Goal: Task Accomplishment & Management: Use online tool/utility

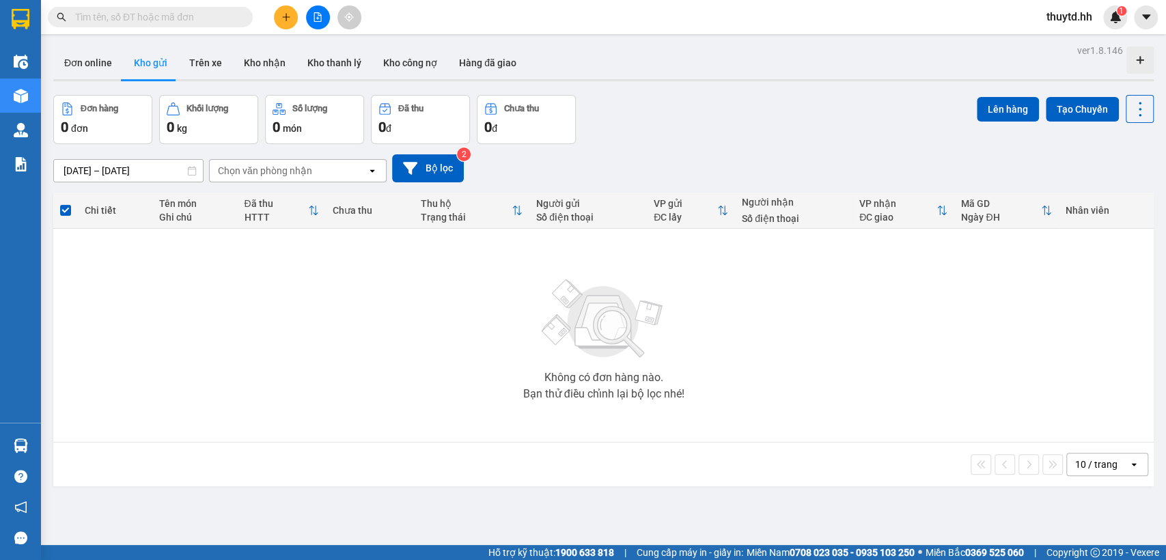
click at [155, 65] on button "Kho gửi" at bounding box center [150, 62] width 55 height 33
click at [210, 59] on button "Trên xe" at bounding box center [205, 62] width 55 height 33
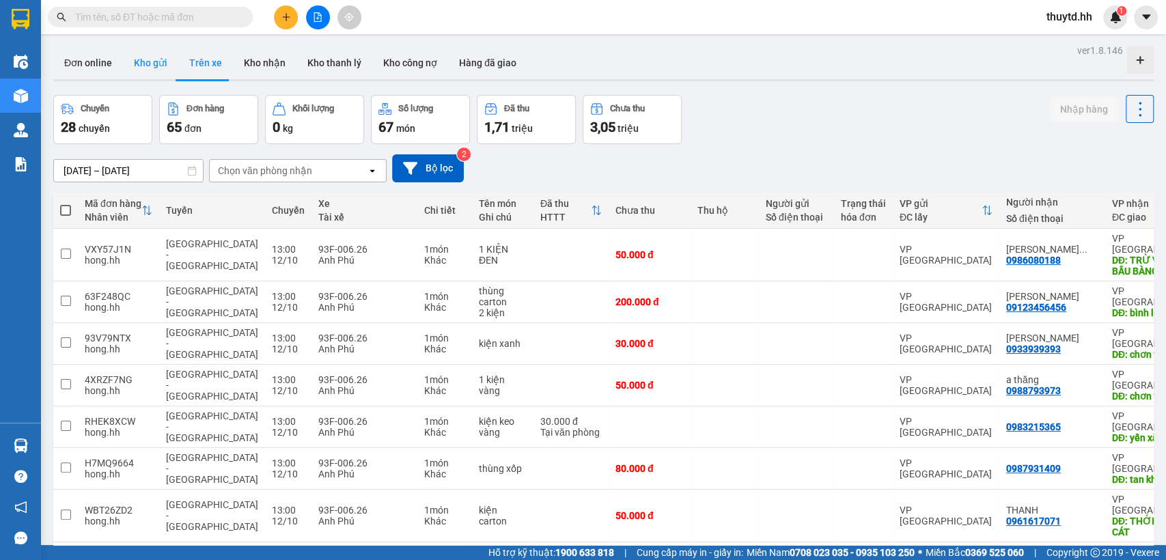
click at [163, 74] on button "Kho gửi" at bounding box center [150, 62] width 55 height 33
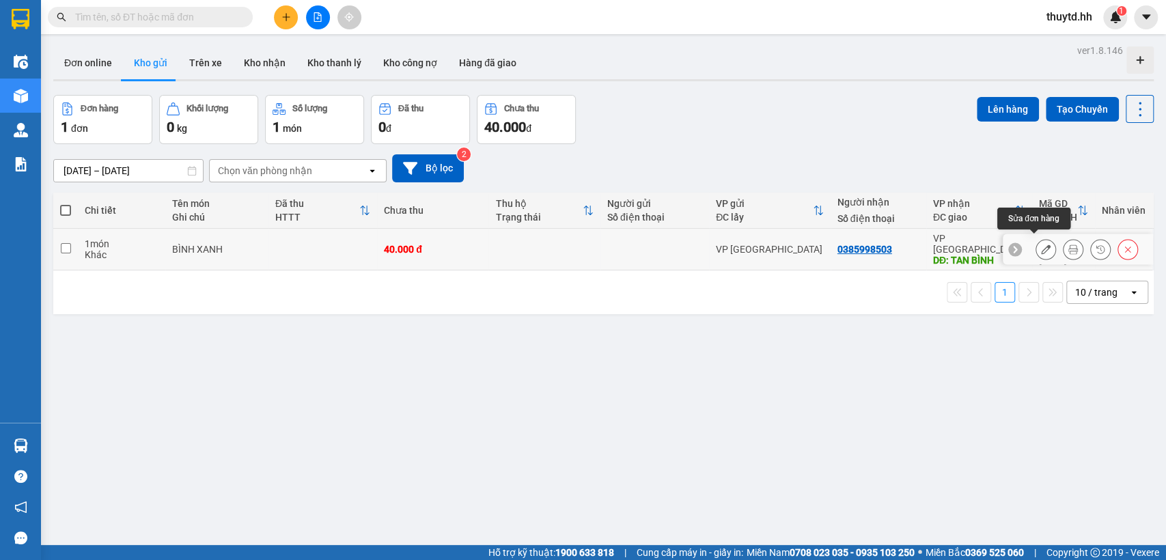
click at [1039, 241] on button at bounding box center [1045, 250] width 19 height 24
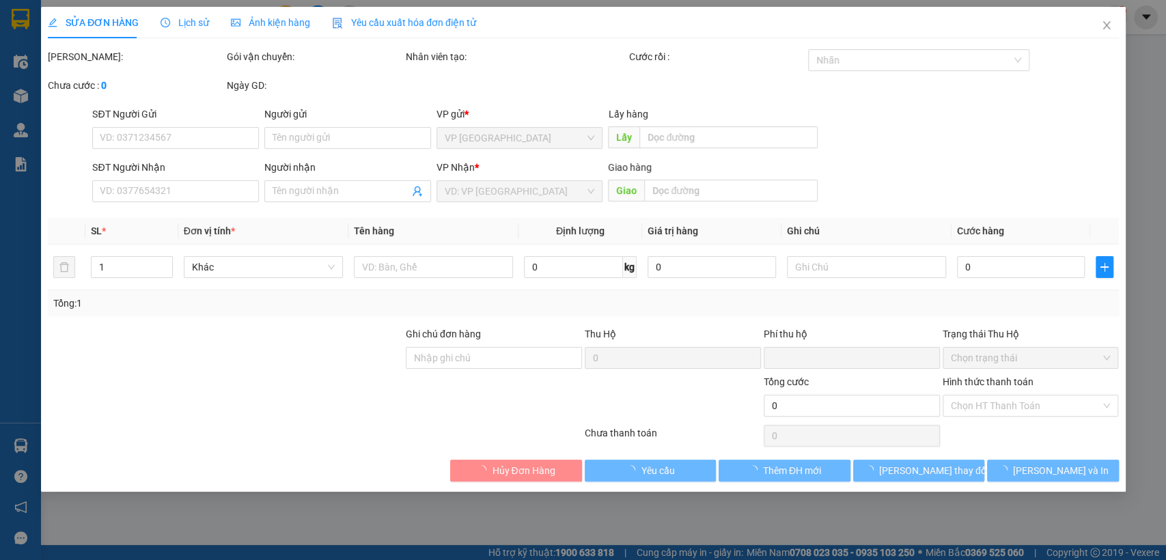
type input "0385998503"
type input "TAN BÌNH"
type input "0"
type input "40.000"
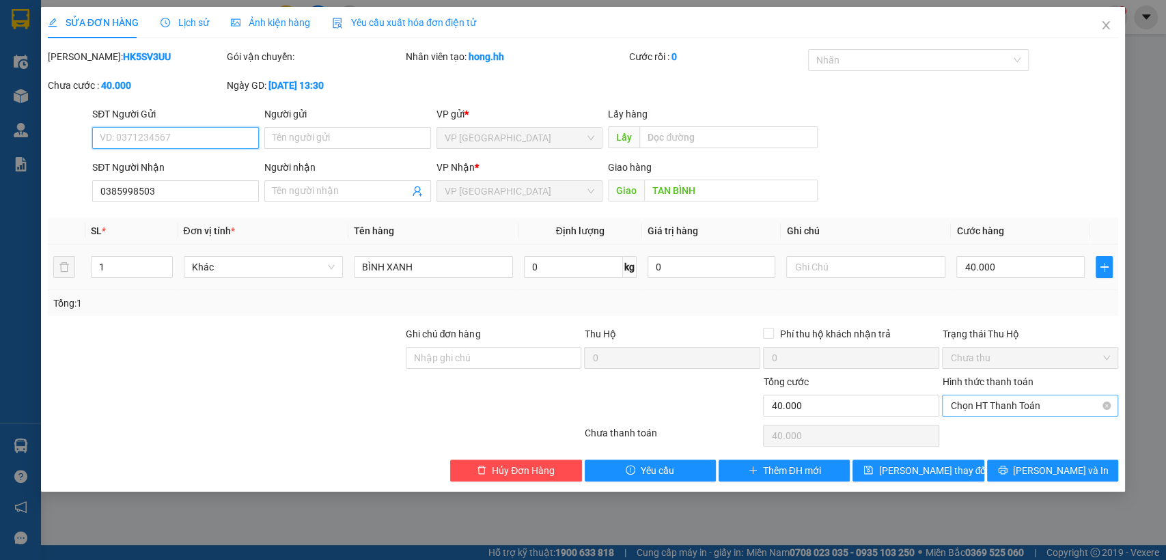
click at [1027, 409] on span "Chọn HT Thanh Toán" at bounding box center [1030, 405] width 160 height 20
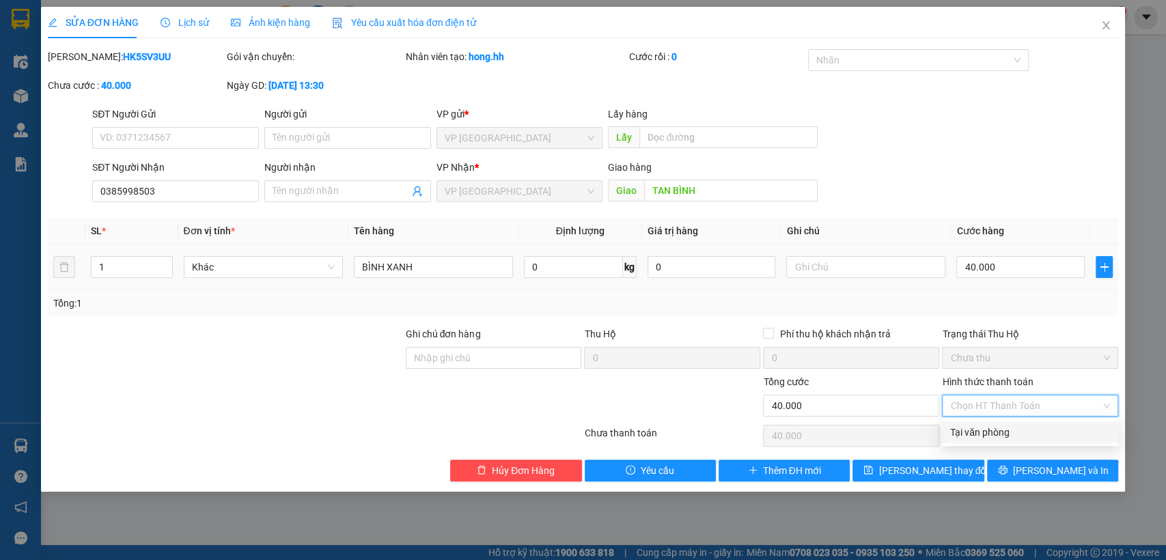
click at [1024, 438] on div "Tại văn phòng" at bounding box center [1030, 432] width 160 height 15
type input "0"
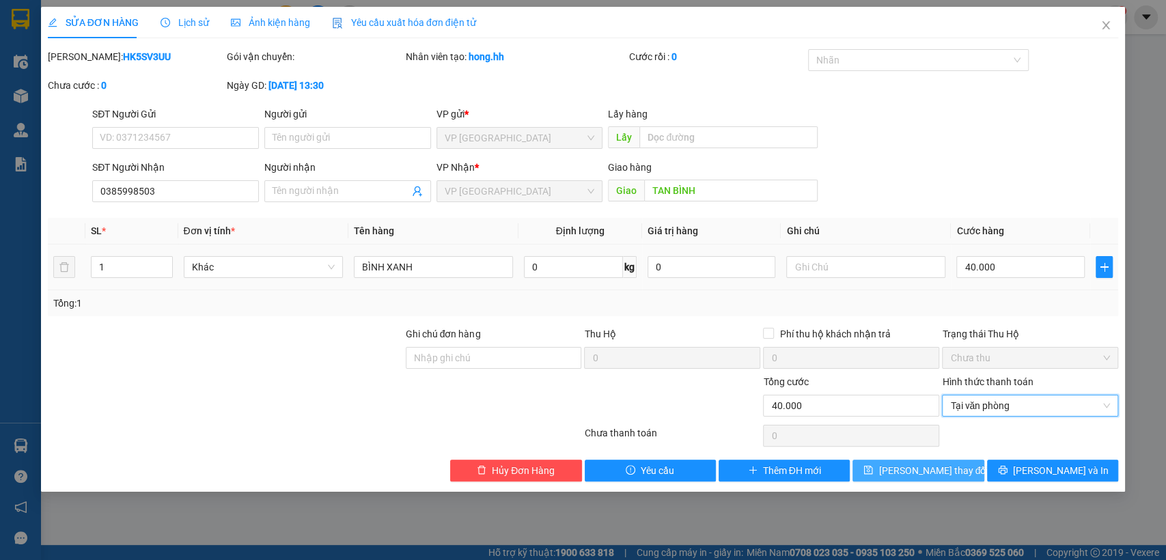
click at [920, 472] on span "[PERSON_NAME] thay đổi" at bounding box center [932, 470] width 109 height 15
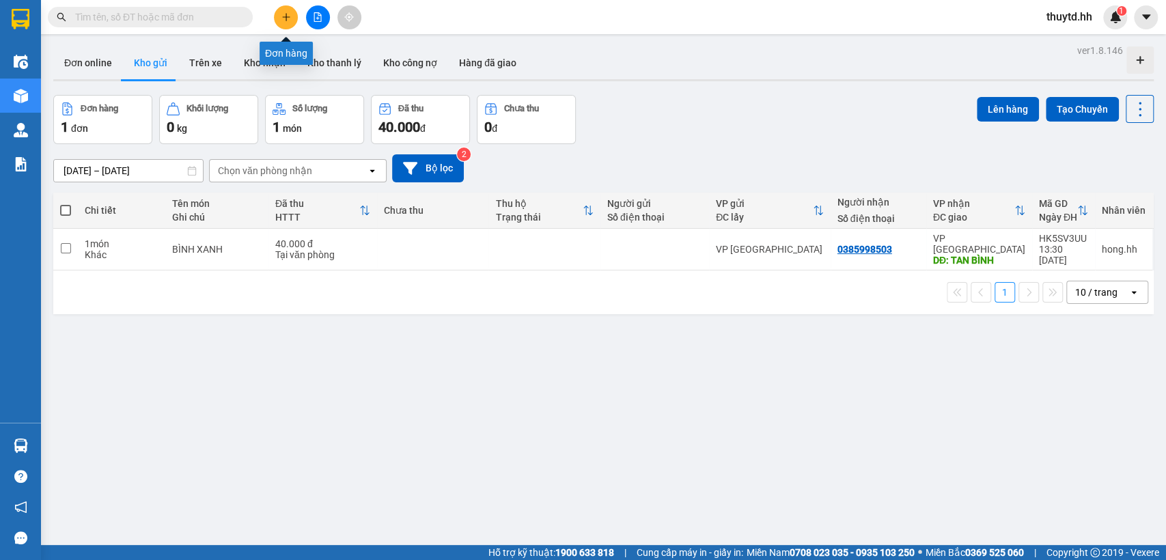
click at [286, 16] on icon "plus" at bounding box center [286, 17] width 10 height 10
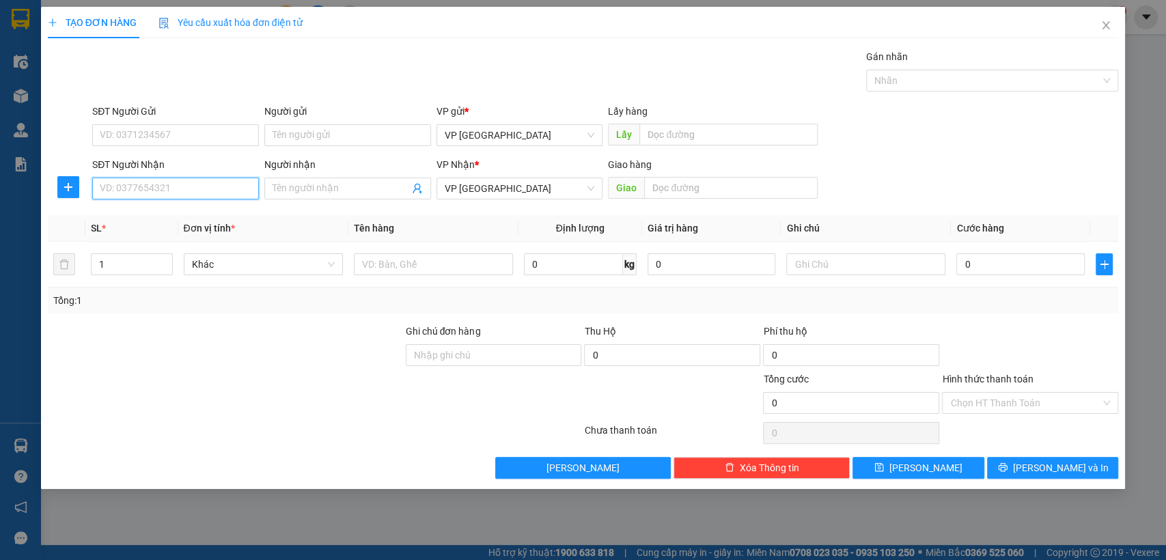
click at [231, 191] on input "SĐT Người Nhận" at bounding box center [175, 189] width 167 height 22
type input "0978777338"
click at [169, 217] on div "0978777338 - Trung" at bounding box center [175, 215] width 150 height 15
type input "Trung"
type input "Bãi"
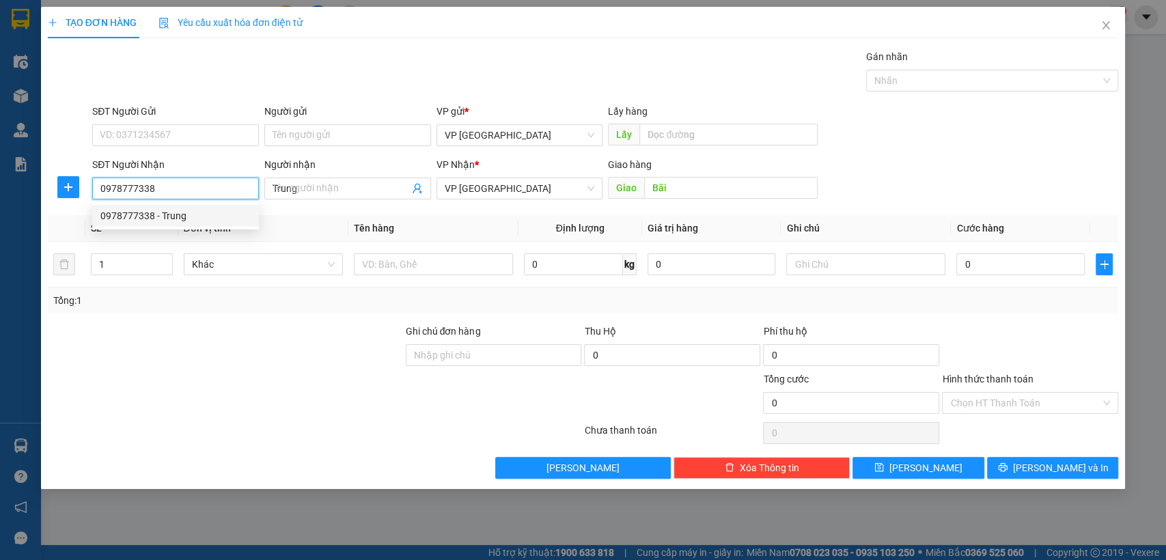
type input "30.000"
type input "0978777338"
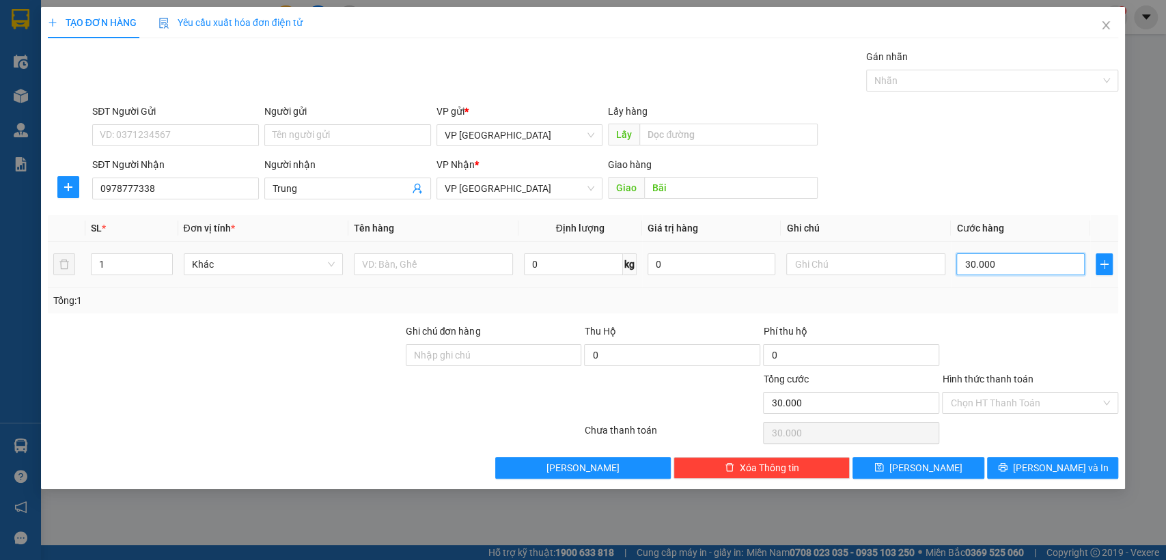
click at [1032, 264] on input "30.000" at bounding box center [1020, 264] width 128 height 22
type input "5"
type input "50"
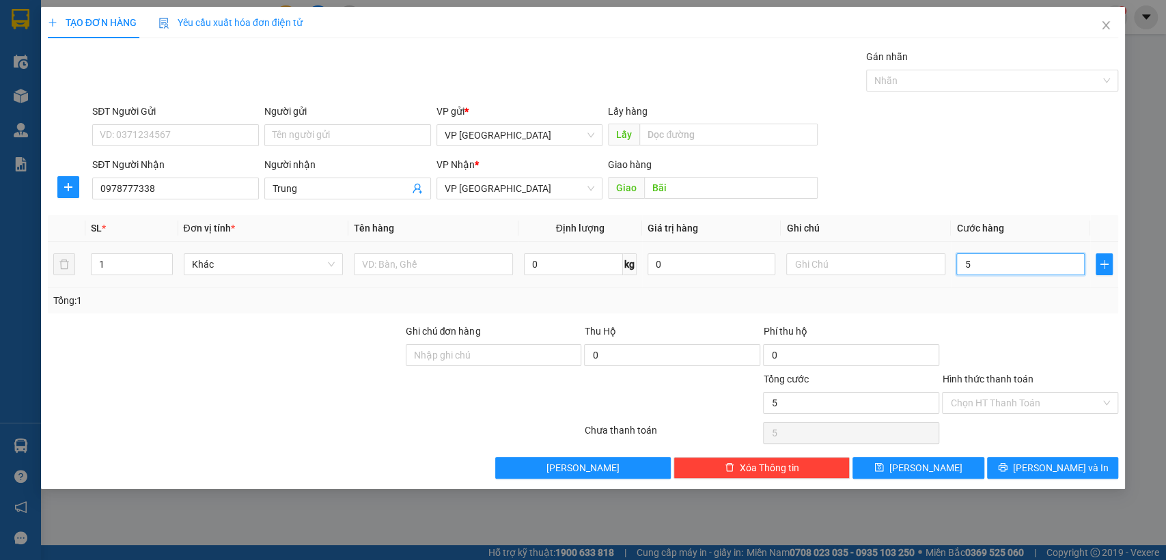
type input "50"
type input "500"
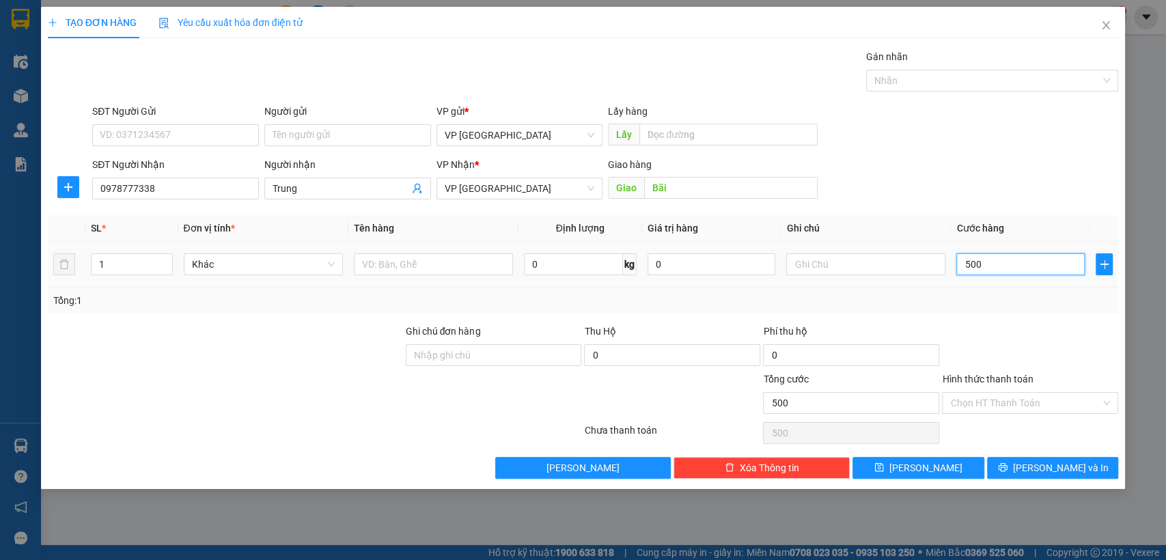
type input "5.000"
type input "50.000"
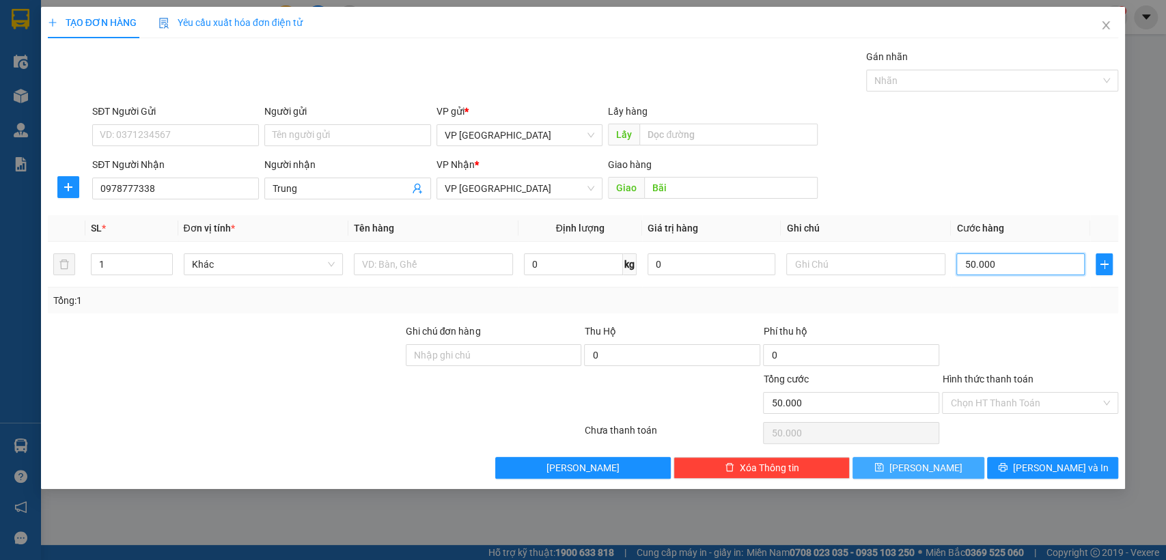
type input "50.000"
click at [943, 458] on button "[PERSON_NAME]" at bounding box center [917, 468] width 131 height 22
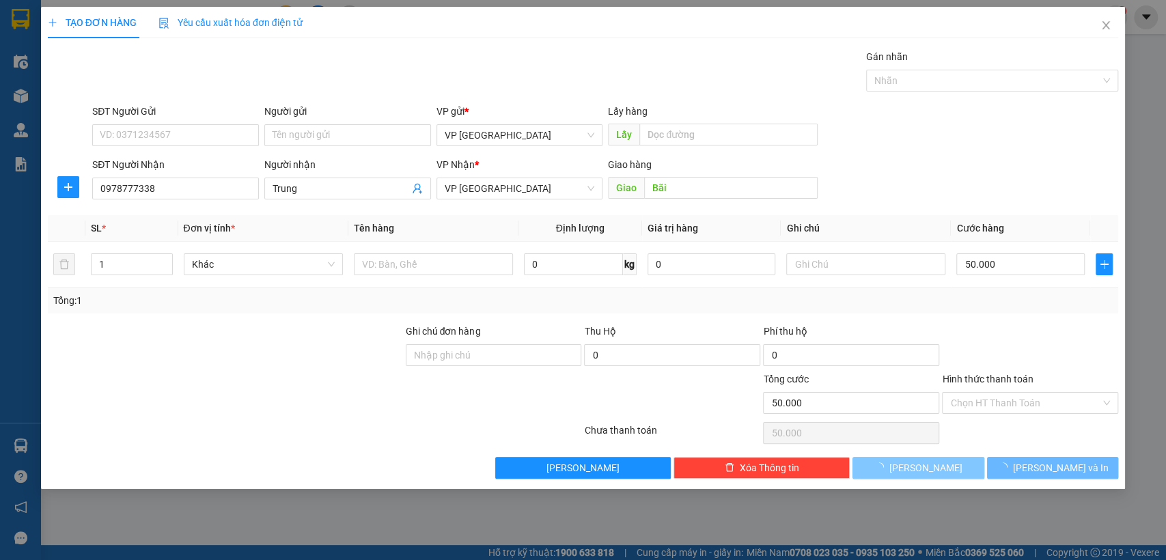
type input "0"
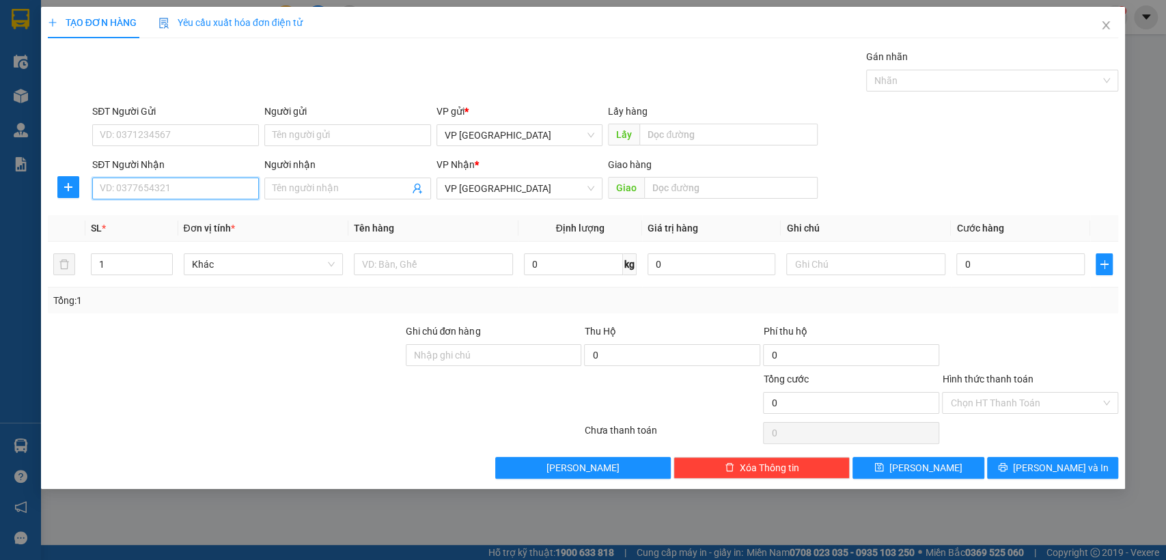
click at [219, 189] on input "SĐT Người Nhận" at bounding box center [175, 189] width 167 height 22
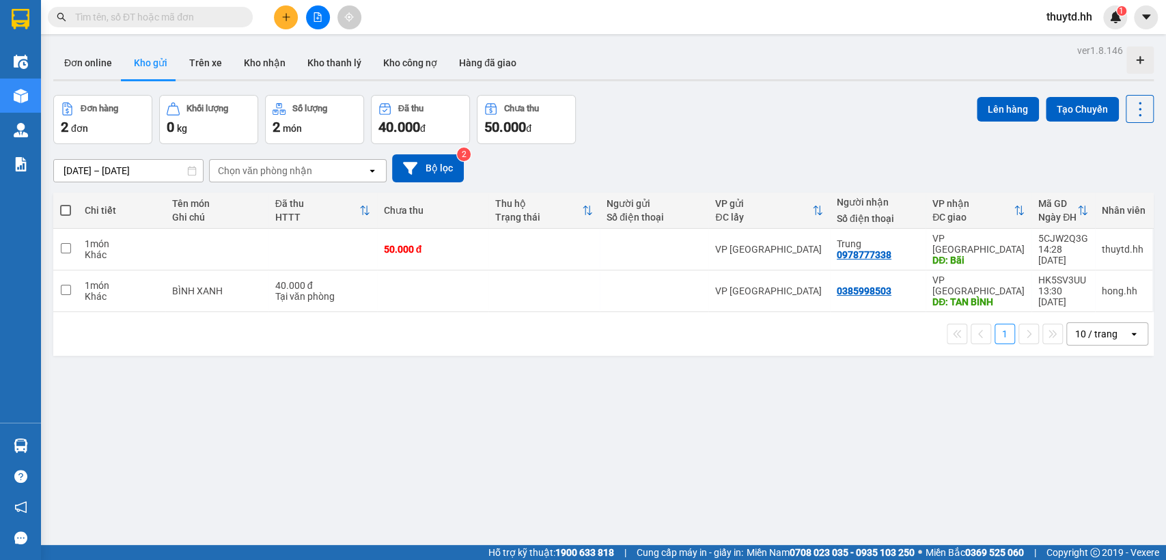
click at [66, 206] on span at bounding box center [65, 210] width 11 height 11
click at [66, 204] on input "checkbox" at bounding box center [66, 204] width 0 height 0
checkbox input "true"
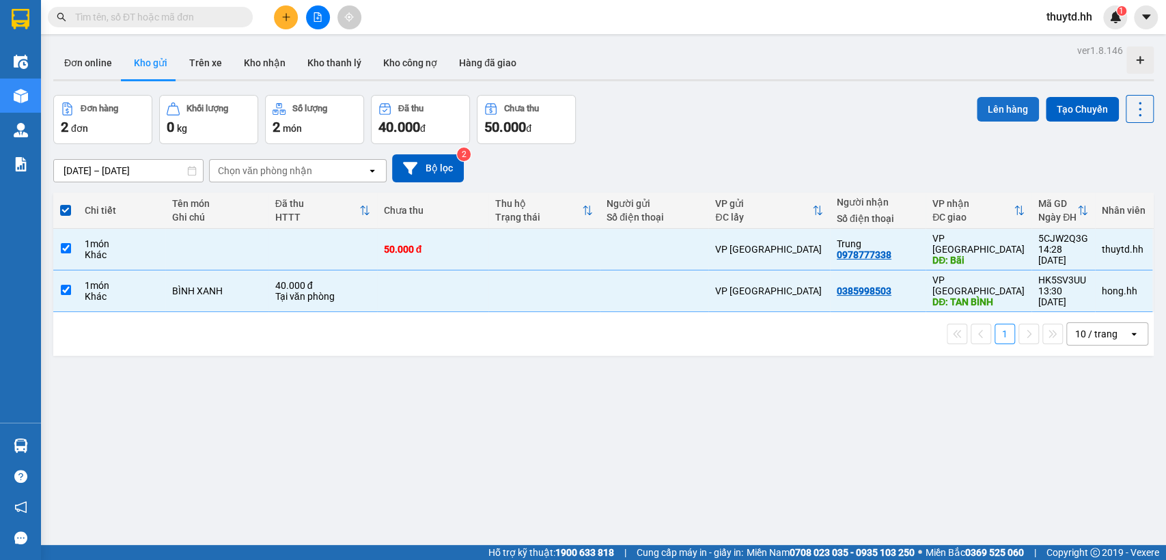
click at [1005, 113] on button "Lên hàng" at bounding box center [1008, 109] width 62 height 25
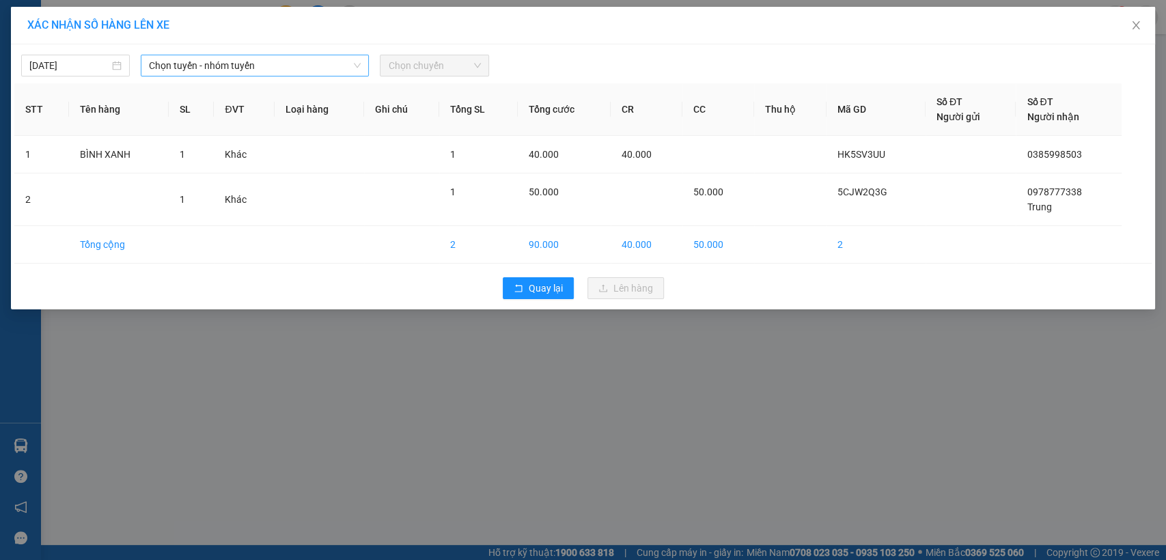
click at [330, 57] on span "Chọn tuyến - nhóm tuyến" at bounding box center [255, 65] width 212 height 20
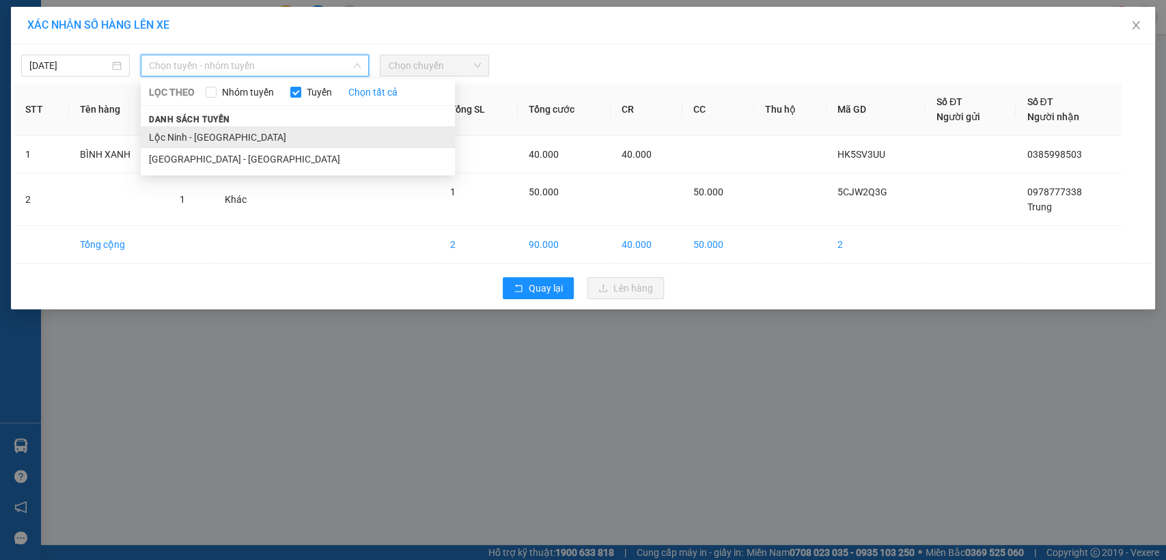
click at [199, 139] on li "Lộc Ninh - [GEOGRAPHIC_DATA]" at bounding box center [298, 137] width 314 height 22
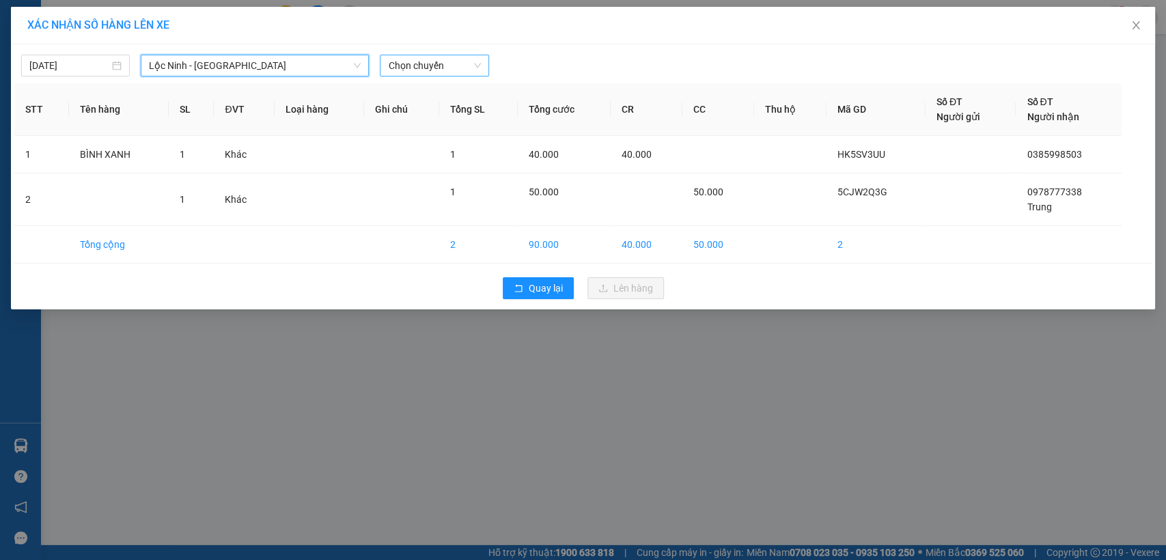
click at [462, 61] on span "Chọn chuyến" at bounding box center [434, 65] width 92 height 20
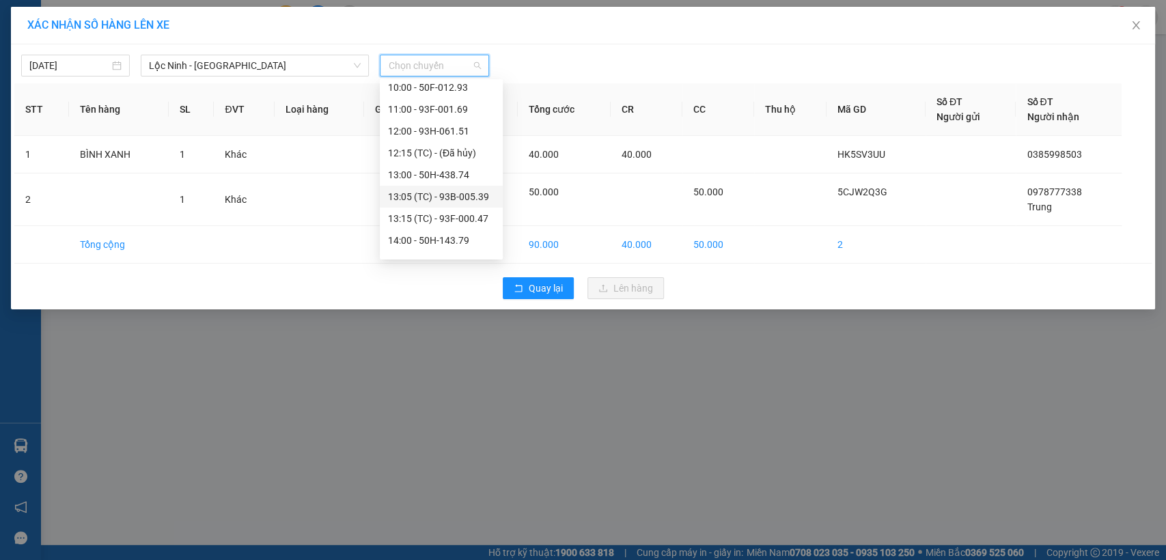
scroll to position [227, 0]
click at [420, 238] on div "14:15 (TC) - 50H-552.38" at bounding box center [441, 236] width 107 height 15
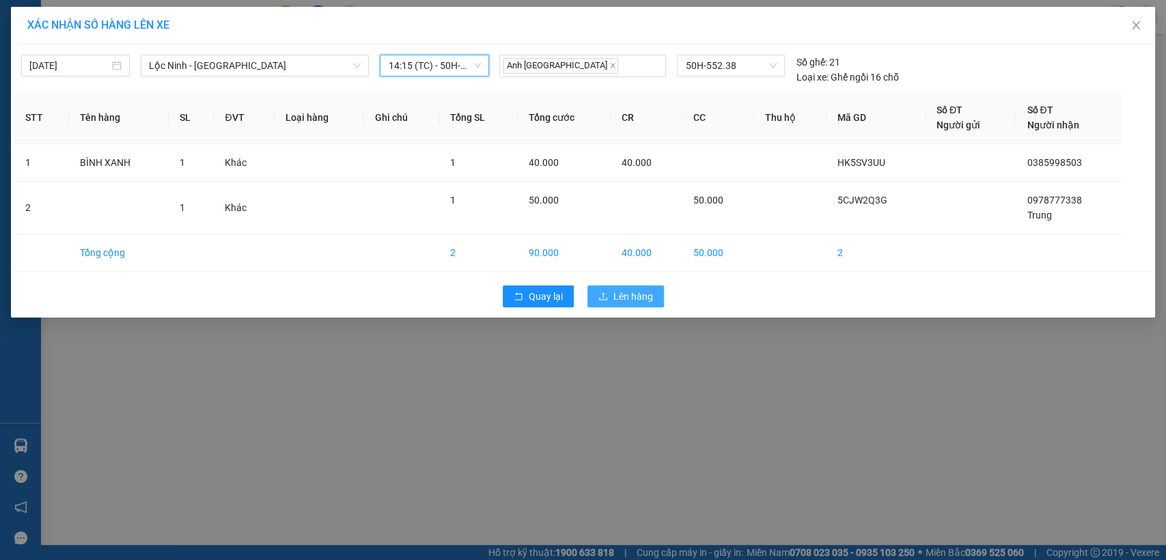
click at [624, 302] on span "Lên hàng" at bounding box center [633, 296] width 40 height 15
